Goal: Task Accomplishment & Management: Manage account settings

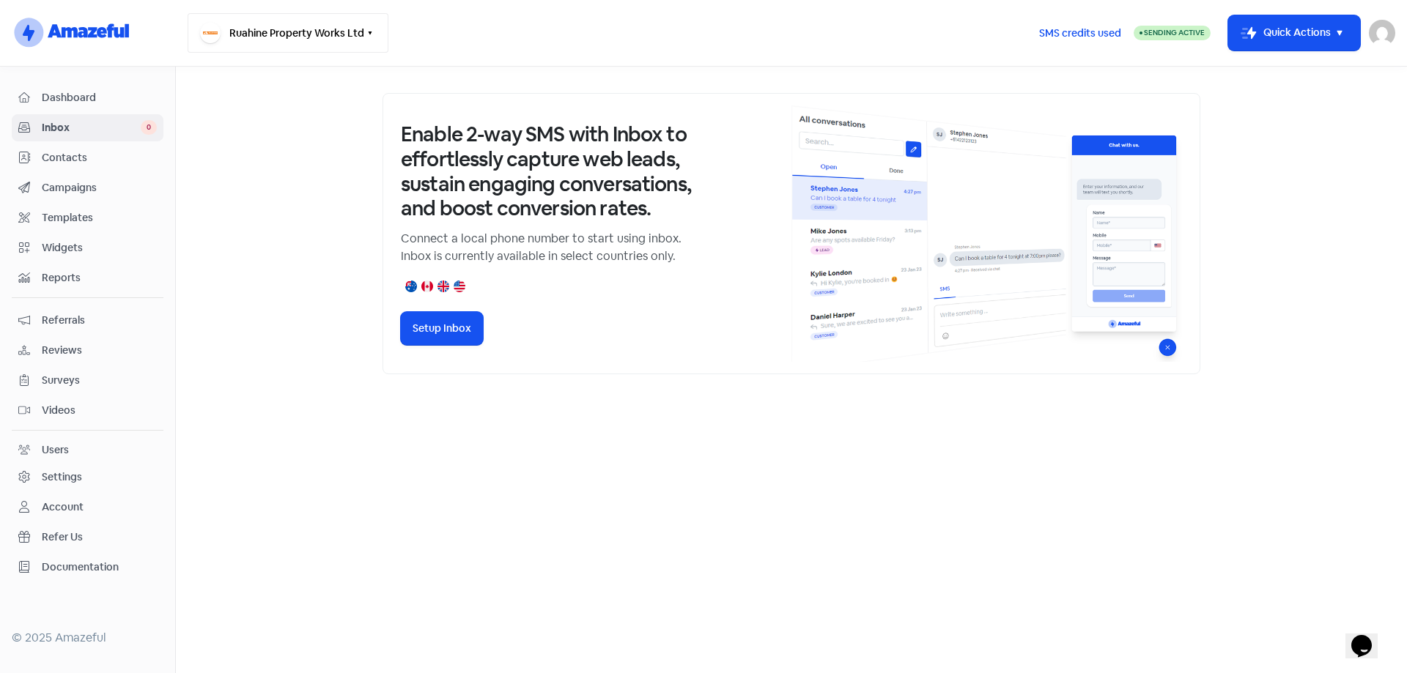
click at [332, 33] on button "Ruahine Property Works Ltd" at bounding box center [288, 33] width 201 height 40
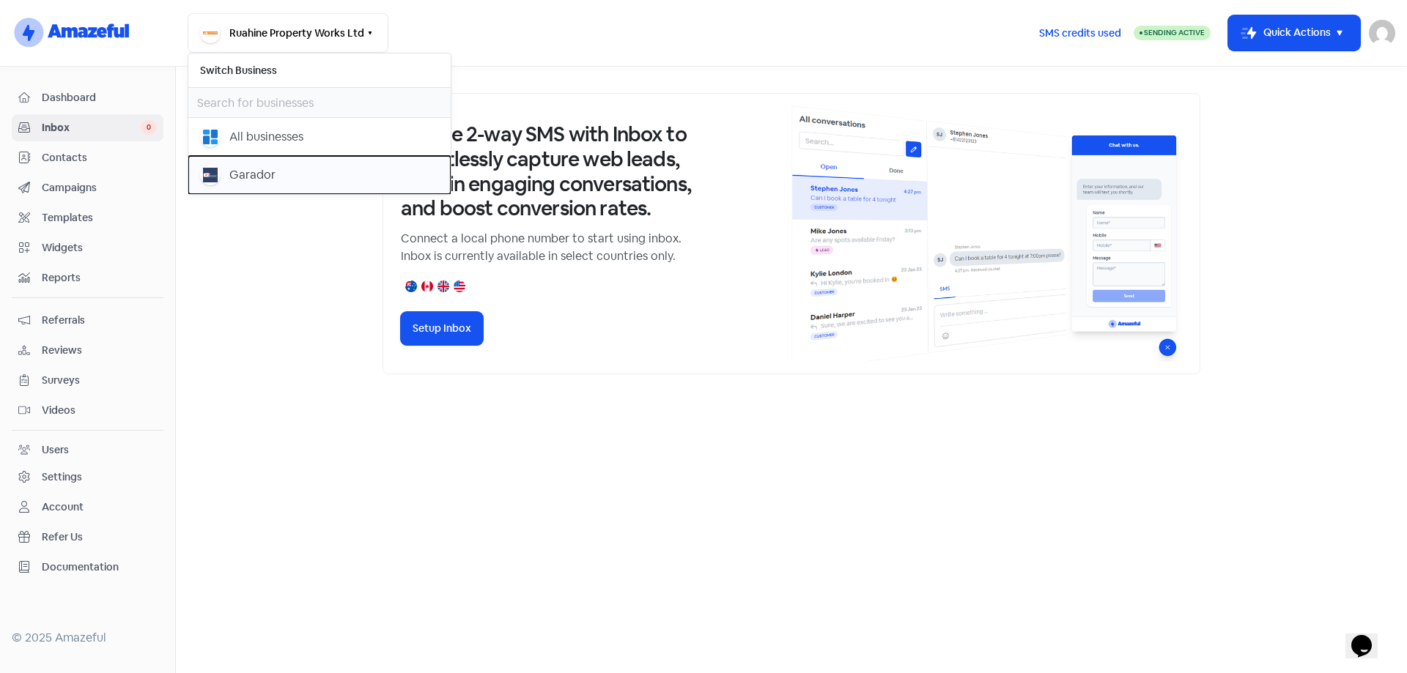
click at [234, 168] on div "Garador" at bounding box center [252, 175] width 46 height 18
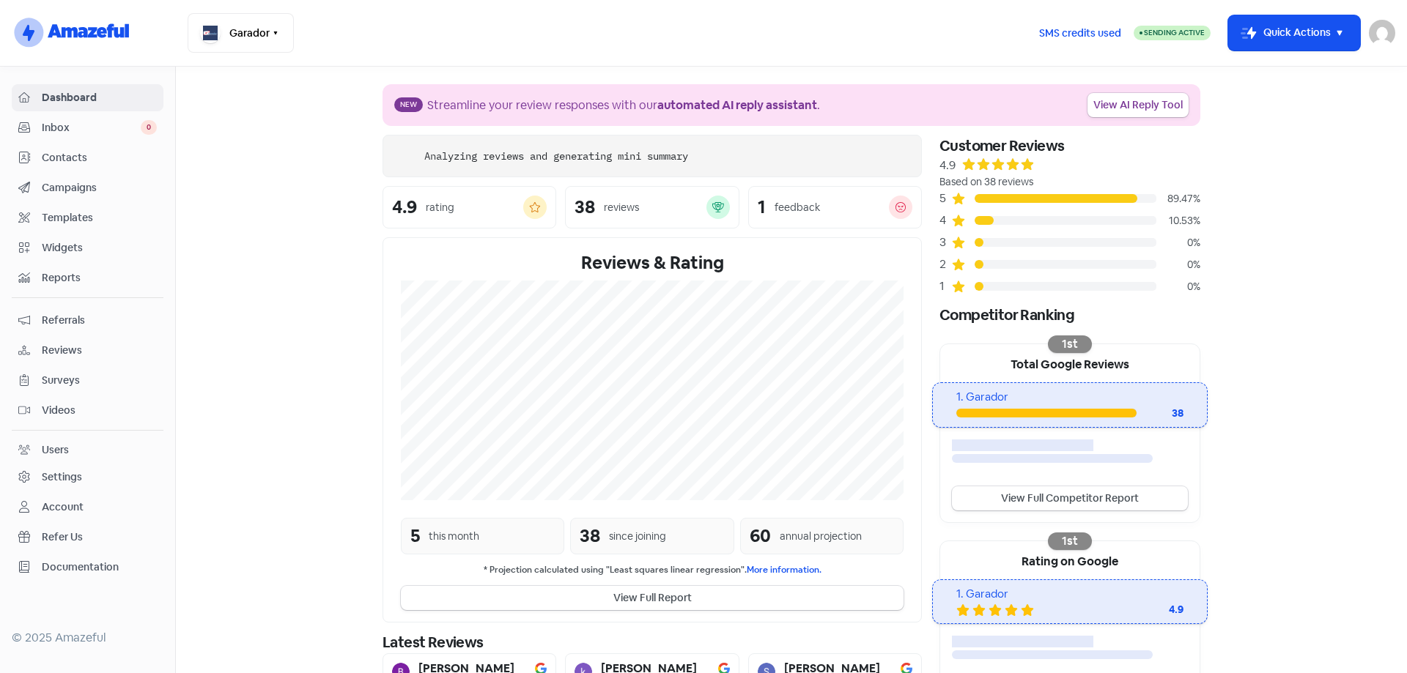
click at [60, 155] on span "Contacts" at bounding box center [99, 157] width 115 height 15
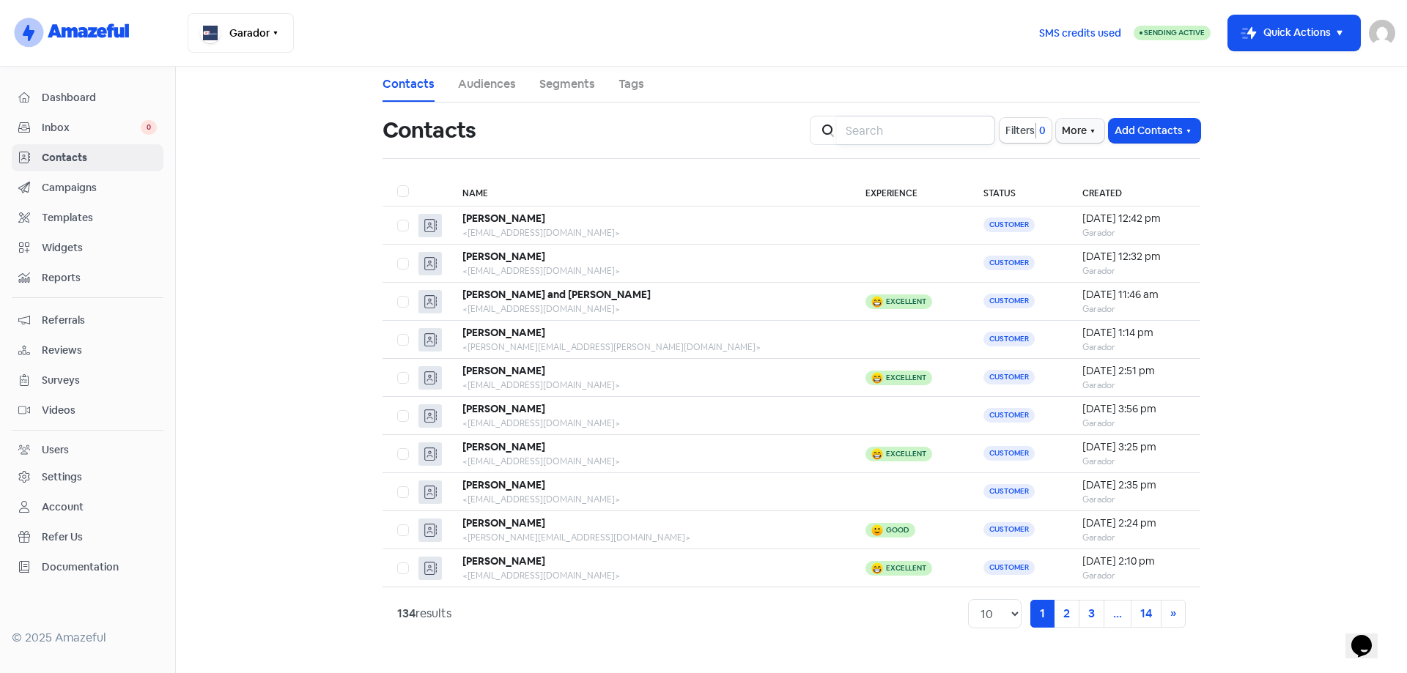
click at [896, 130] on input "search" at bounding box center [916, 130] width 158 height 29
type input "sheryl"
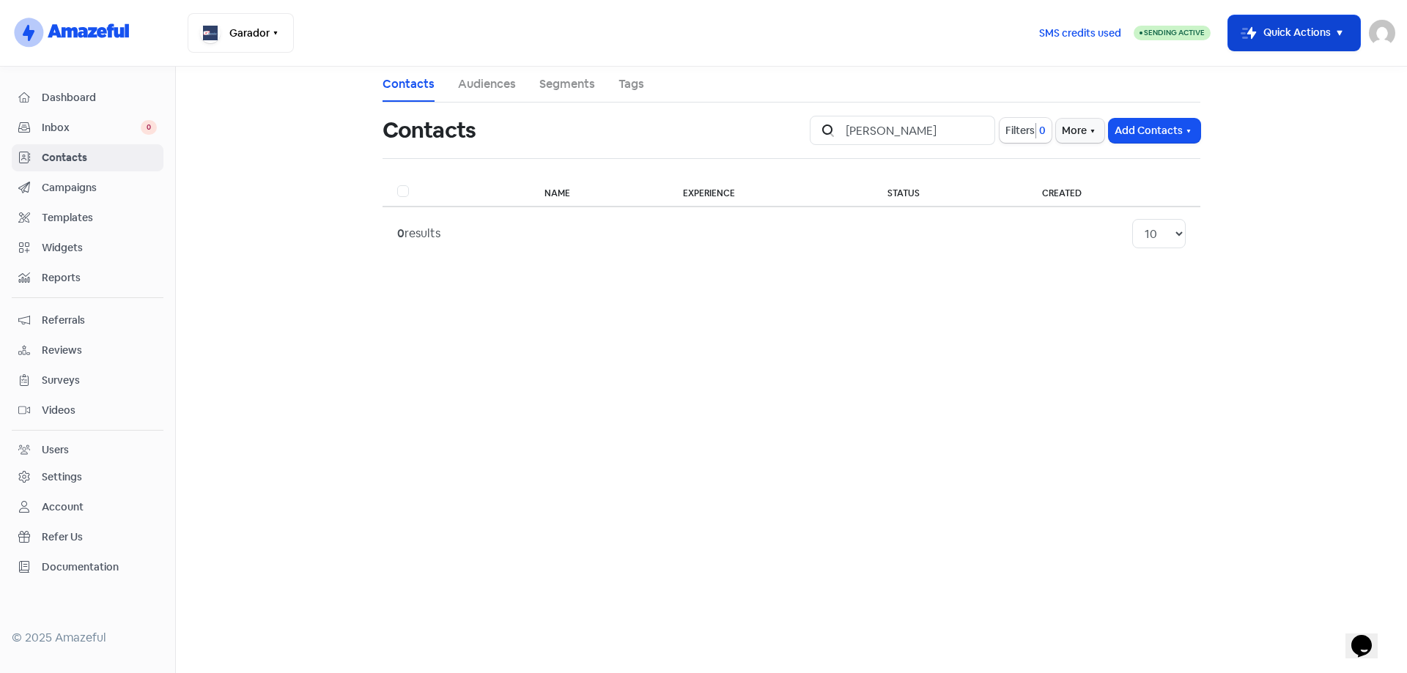
drag, startPoint x: 1347, startPoint y: 35, endPoint x: 1339, endPoint y: 41, distance: 10.0
click at [1346, 35] on icon "button" at bounding box center [1339, 33] width 18 height 18
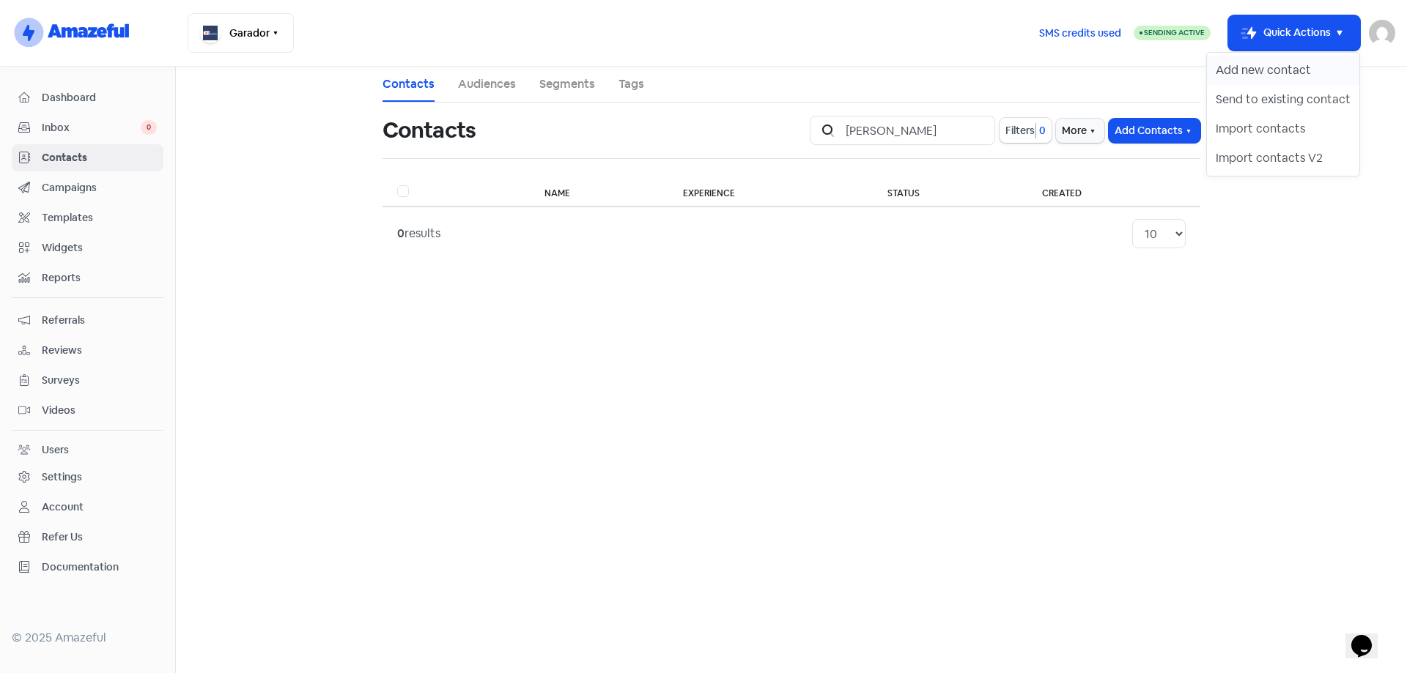
click at [1285, 70] on button "Add new contact" at bounding box center [1283, 70] width 152 height 29
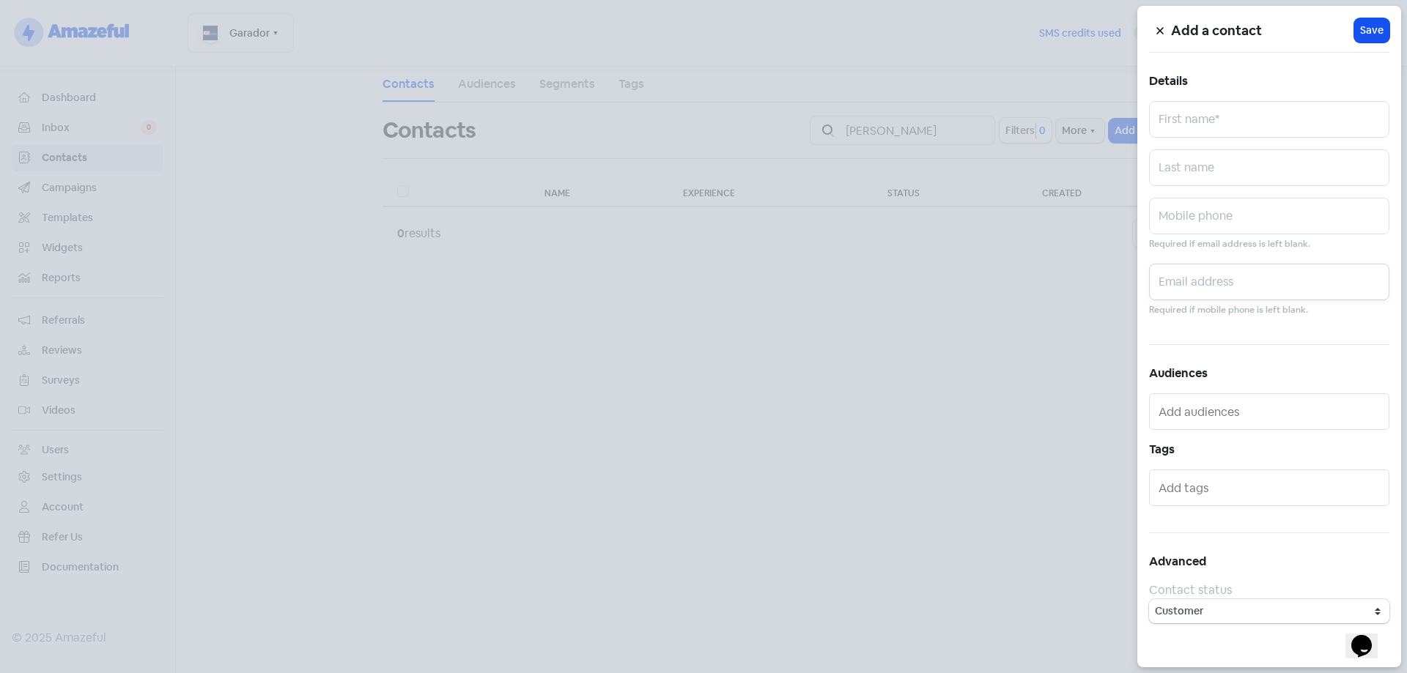
click at [1215, 283] on input "text" at bounding box center [1269, 282] width 240 height 37
paste input "sherylanne3@gmail.com"
type input "sherylanne3@gmail.com"
drag, startPoint x: 1209, startPoint y: 109, endPoint x: 1203, endPoint y: 103, distance: 8.8
click at [1209, 109] on input "text" at bounding box center [1269, 119] width 240 height 37
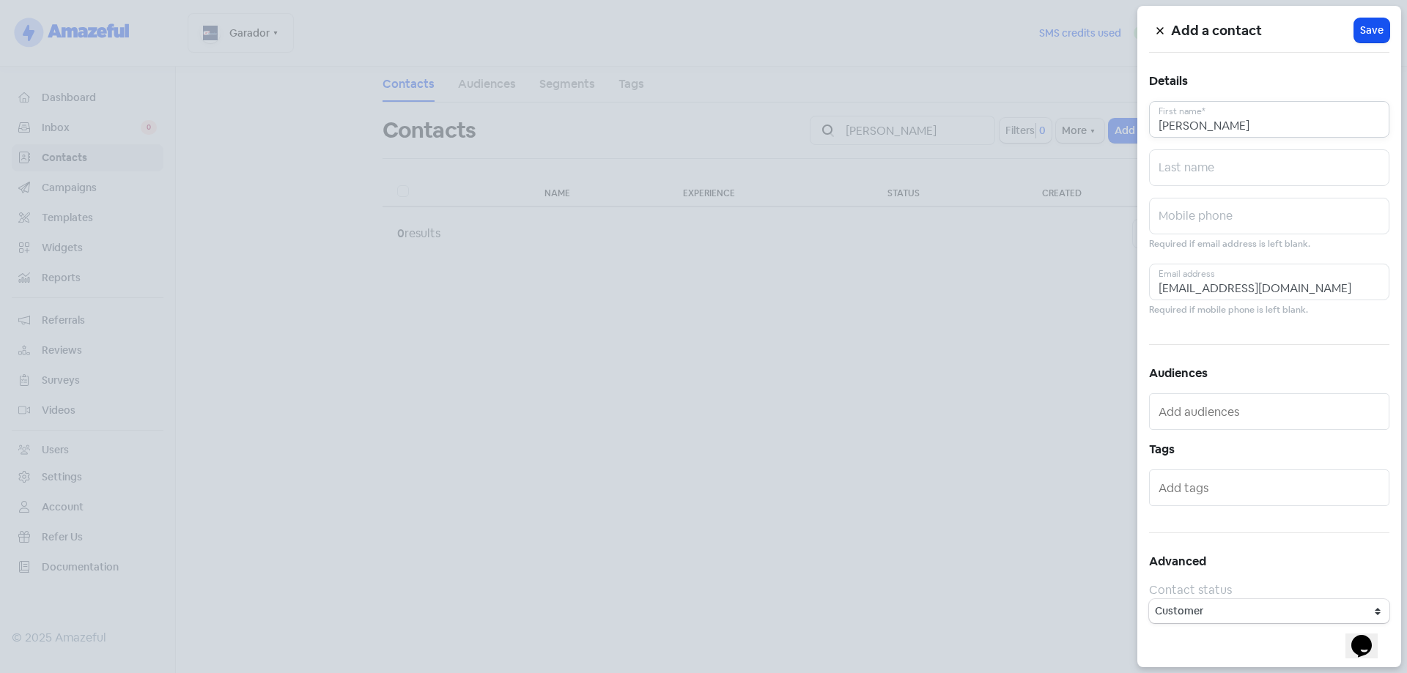
type input "Sheryl"
type input "Berry"
click at [1368, 27] on span "Save" at bounding box center [1371, 30] width 23 height 15
